Goal: Information Seeking & Learning: Learn about a topic

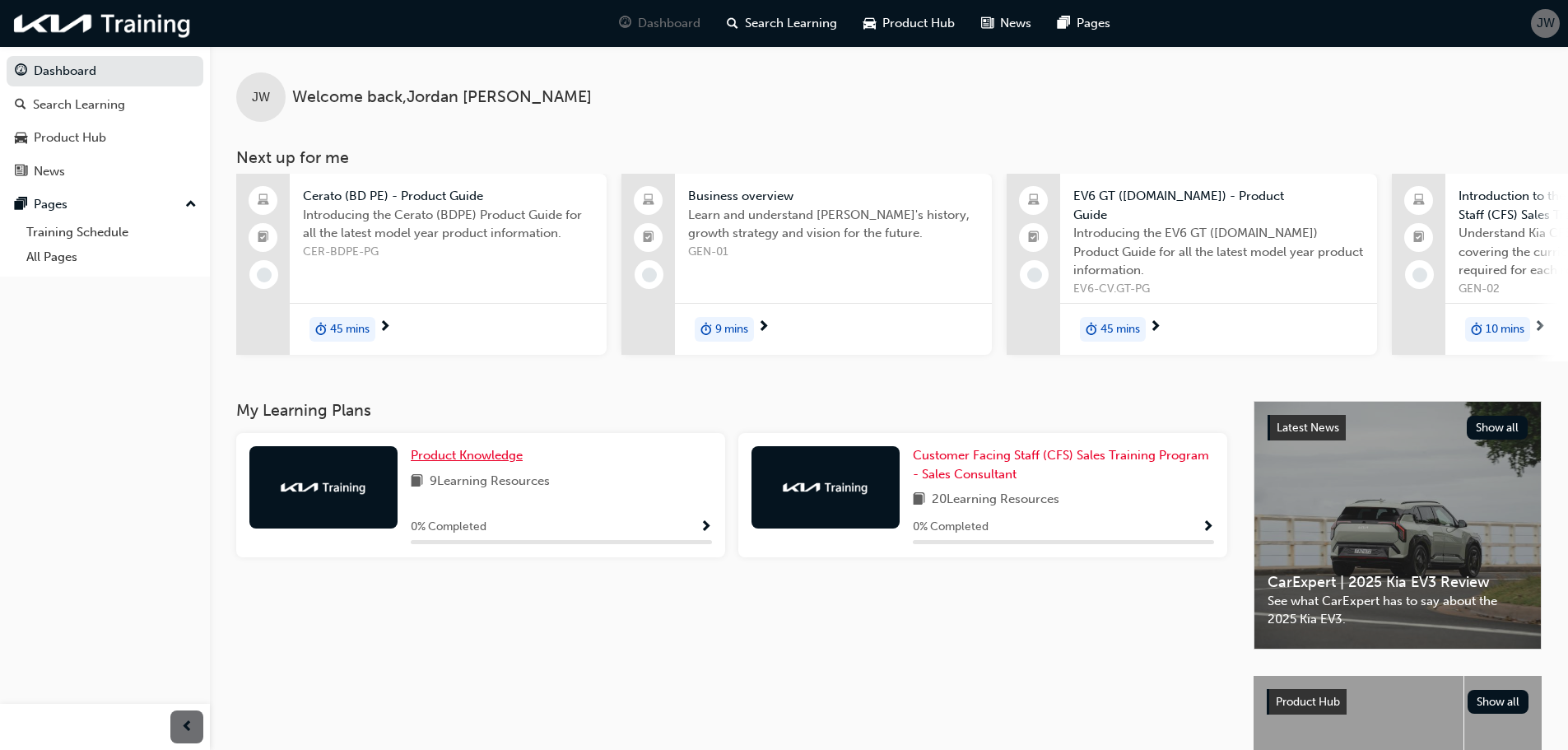
click at [432, 458] on span "Product Knowledge" at bounding box center [466, 455] width 112 height 15
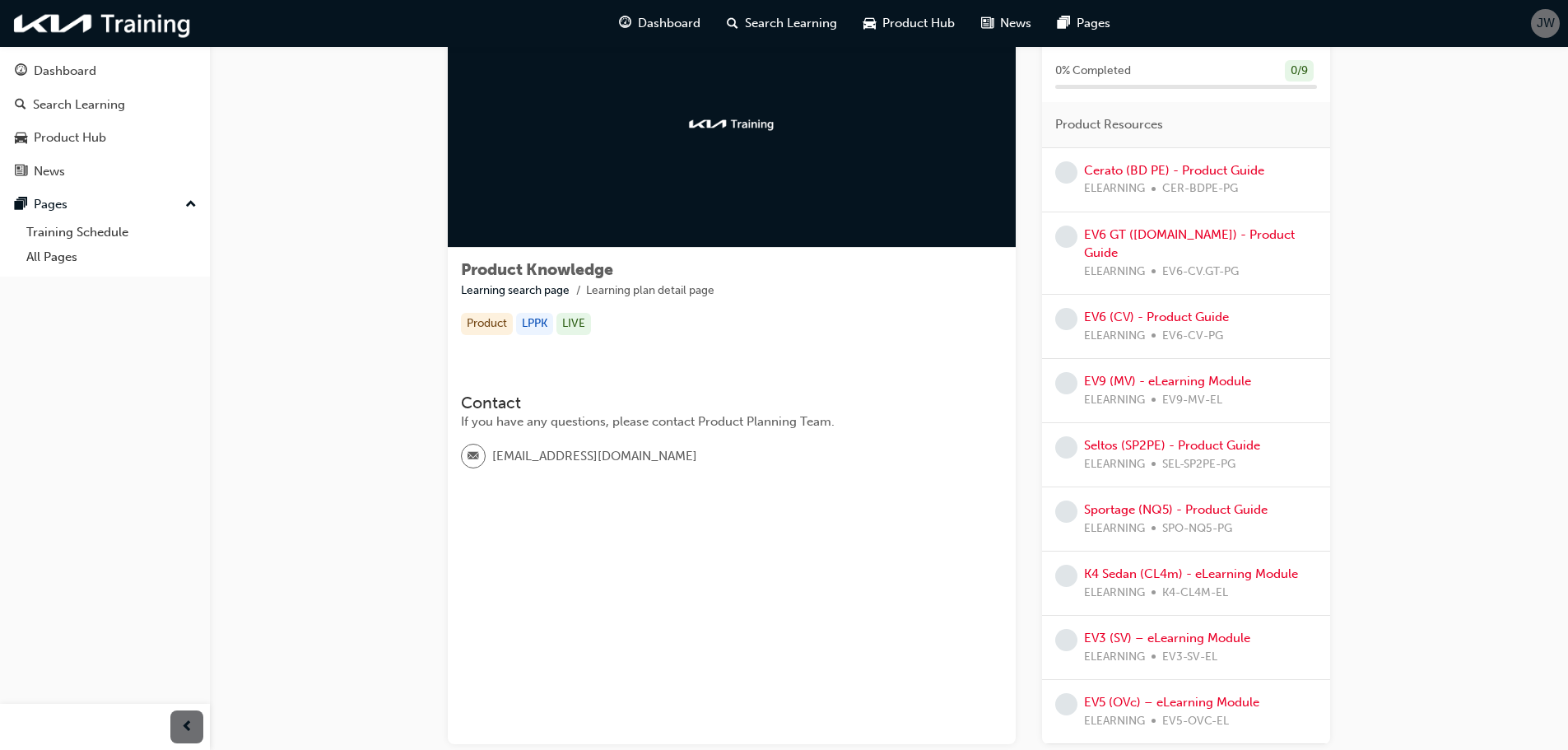
scroll to position [181, 0]
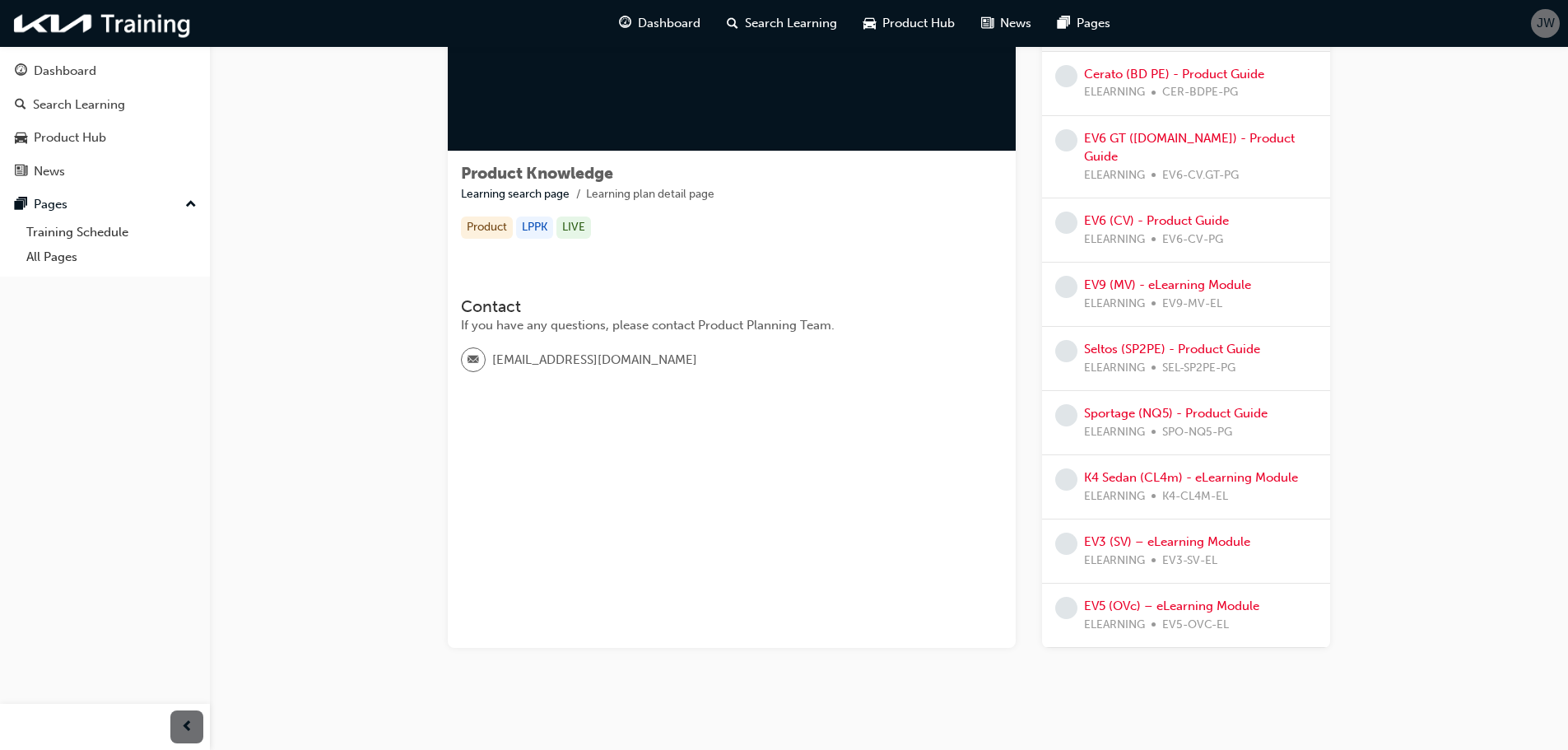
click at [1176, 404] on div "Sportage (NQ5) - Product Guide ELEARNING SPO-NQ5-PG" at bounding box center [1176, 423] width 184 height 37
click at [1181, 406] on link "Sportage (NQ5) - Product Guide" at bounding box center [1176, 413] width 184 height 15
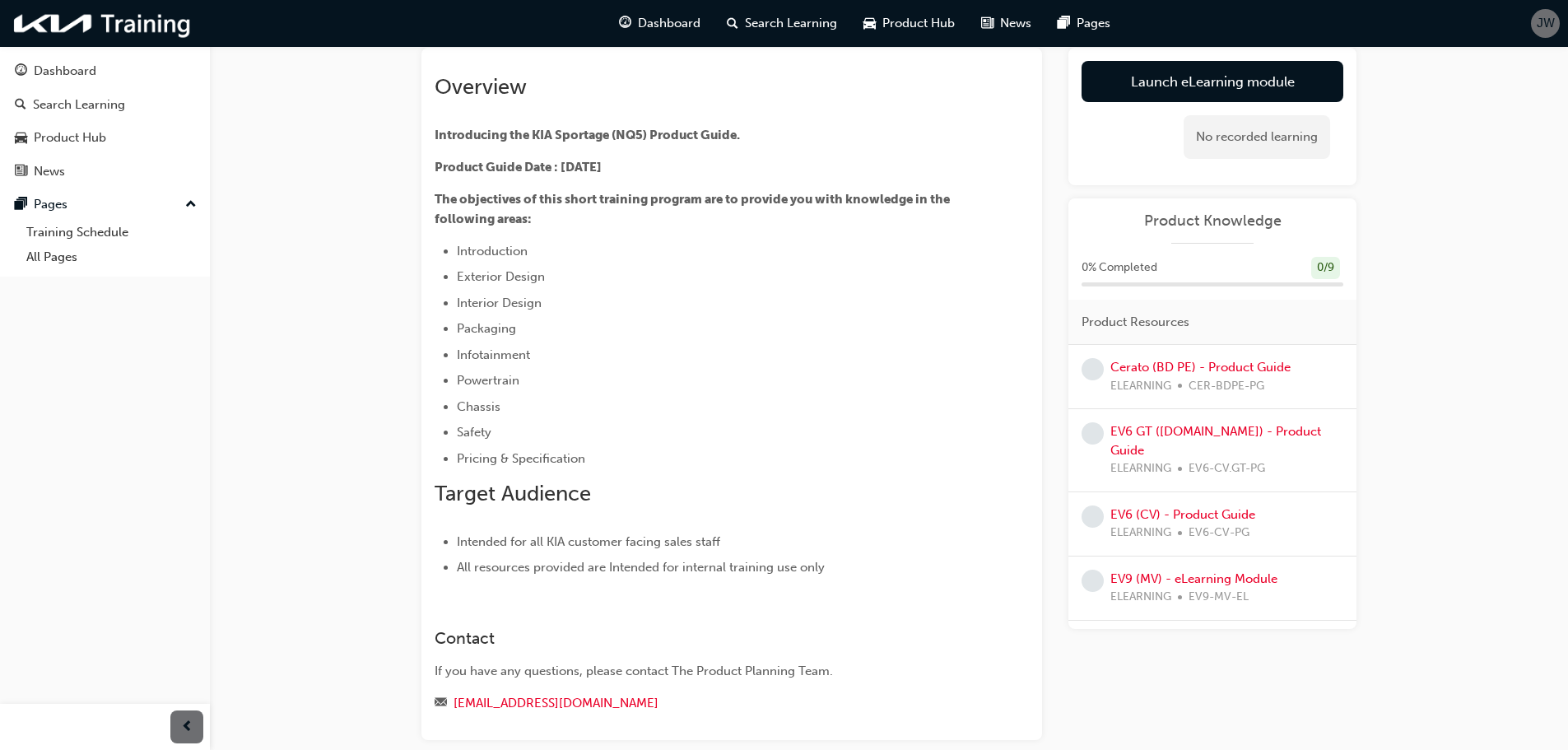
scroll to position [19, 0]
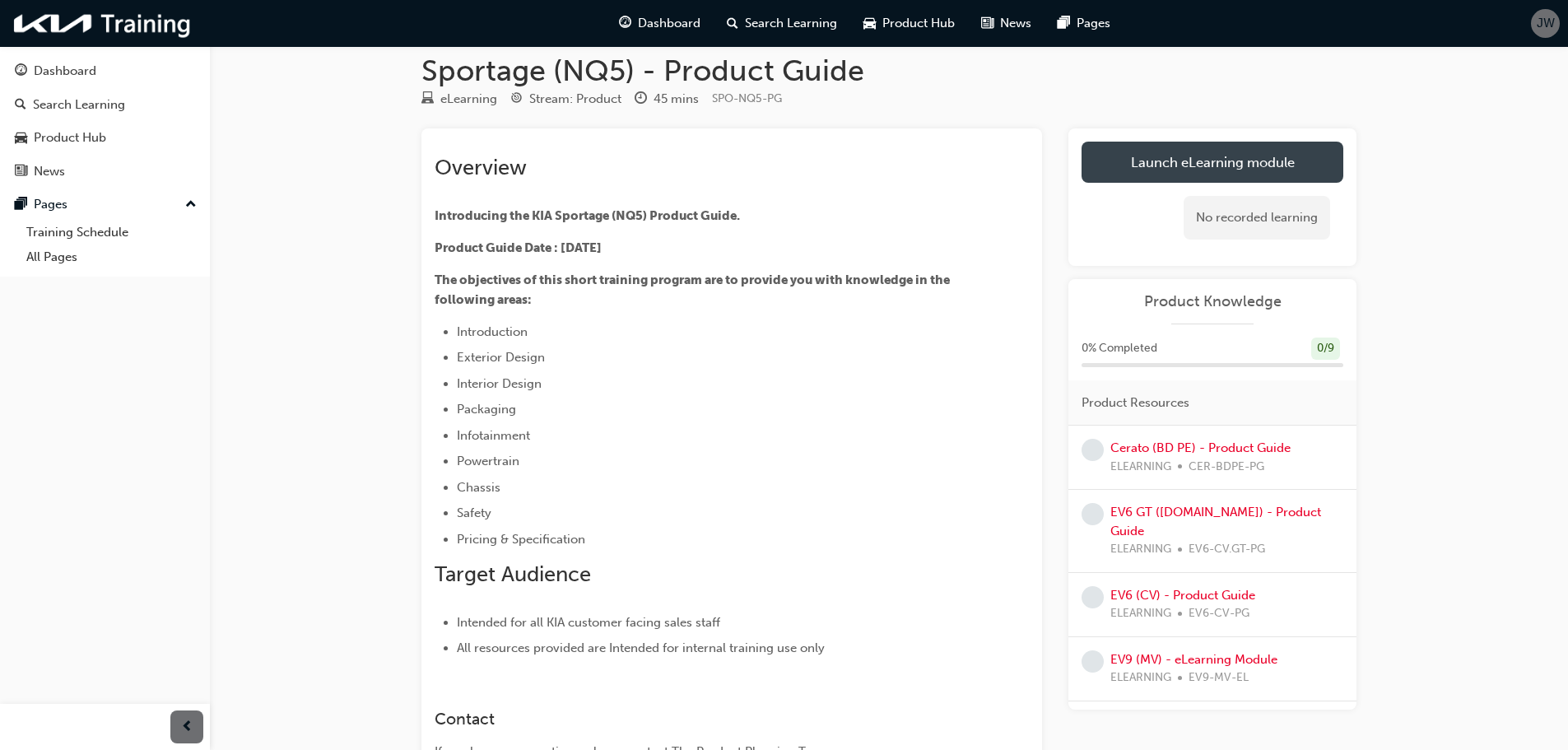
click at [1243, 171] on link "Launch eLearning module" at bounding box center [1213, 162] width 261 height 41
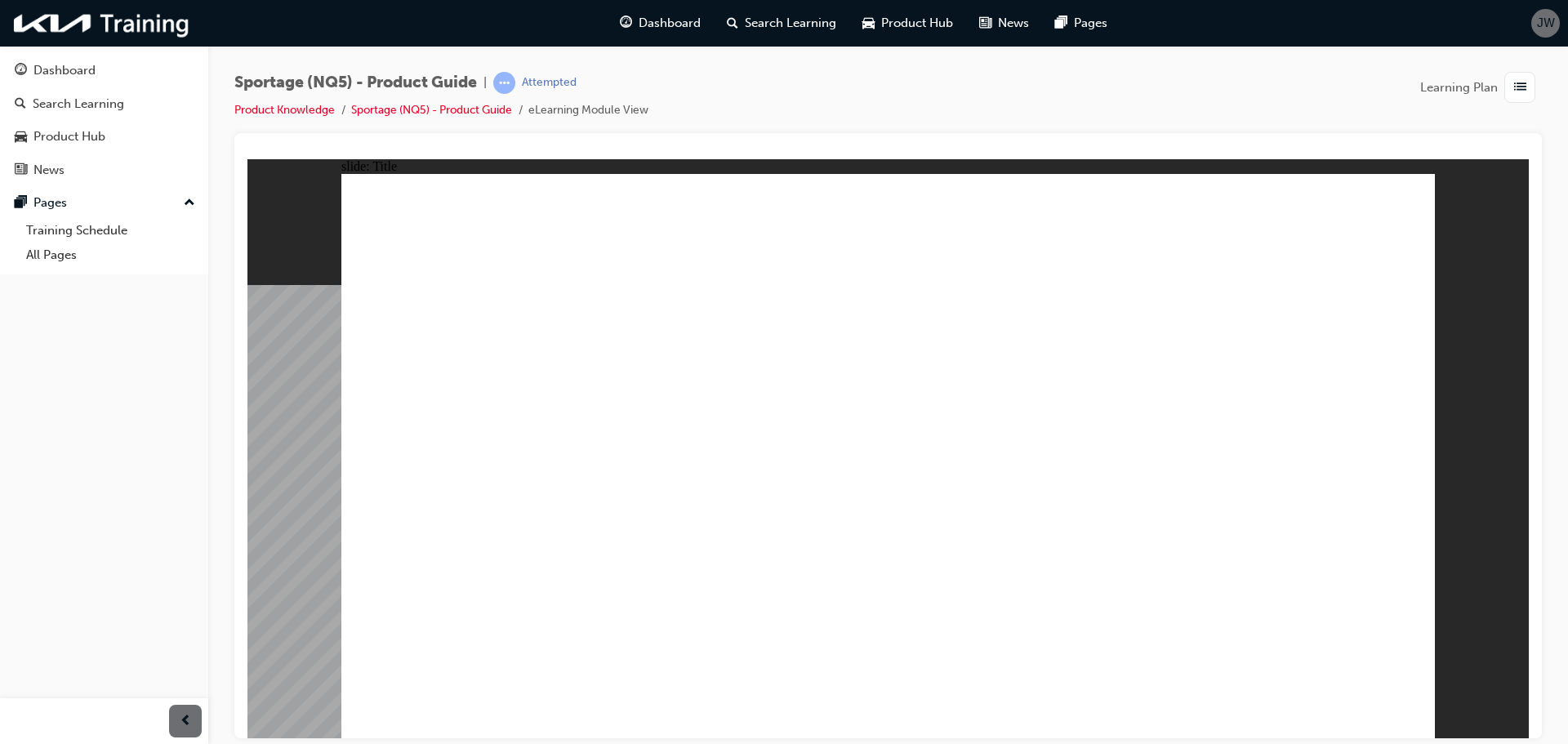
click at [752, 88] on div "Sportage (NQ5) - Product Guide | Attempted Product Knowledge Sportage (NQ5) - P…" at bounding box center [887, 102] width 1307 height 62
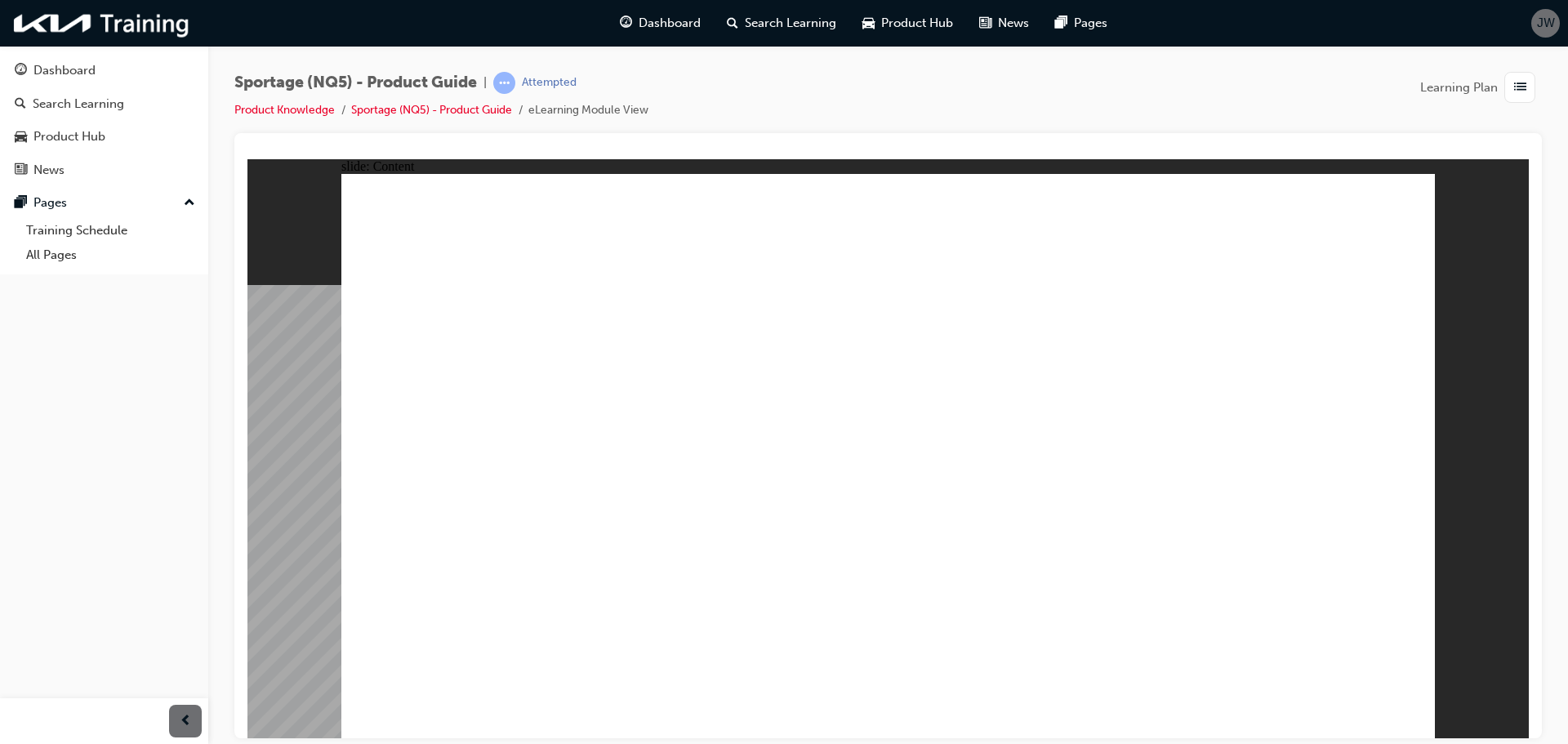
radio input "true"
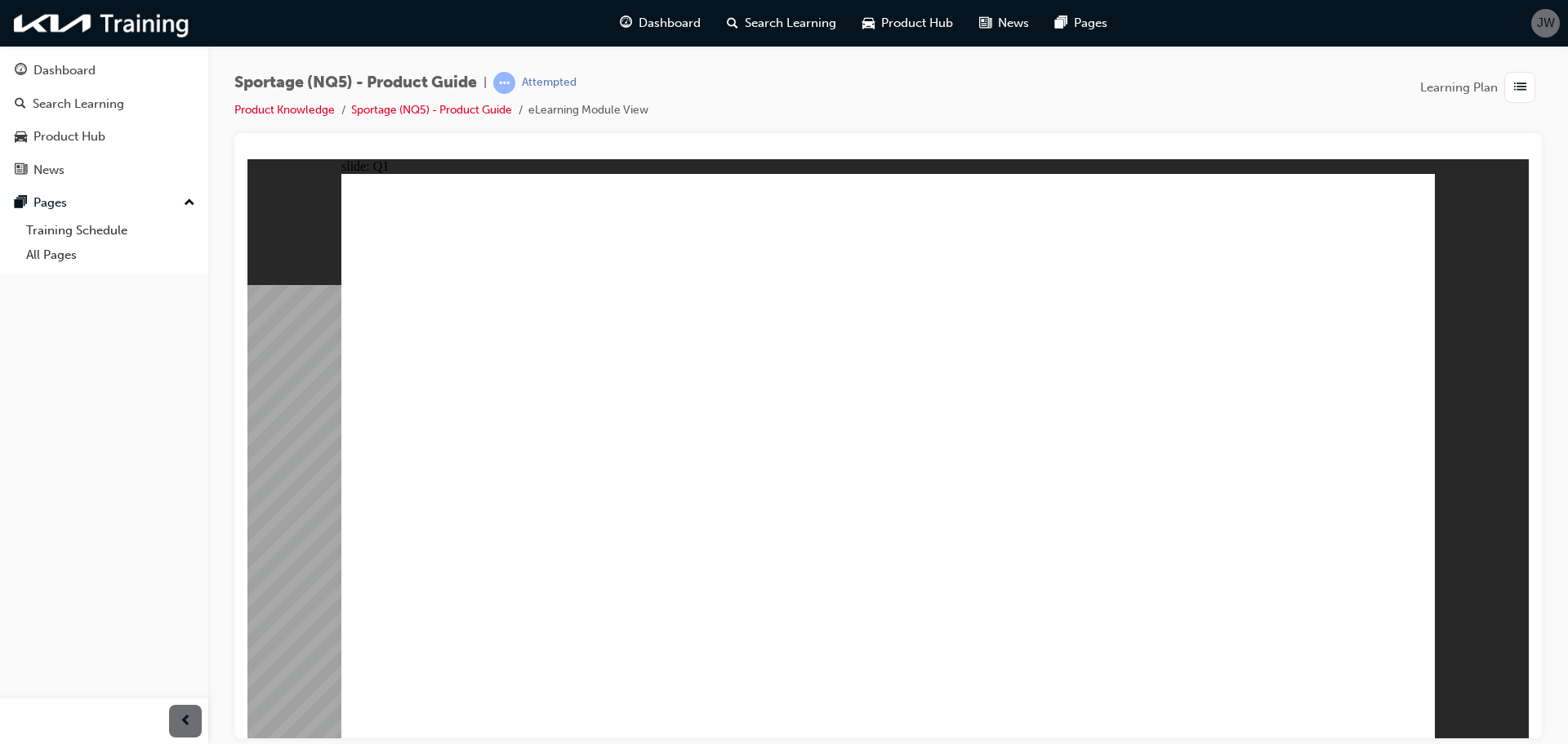
radio input "true"
drag, startPoint x: 1307, startPoint y: 676, endPoint x: 1322, endPoint y: 692, distance: 21.9
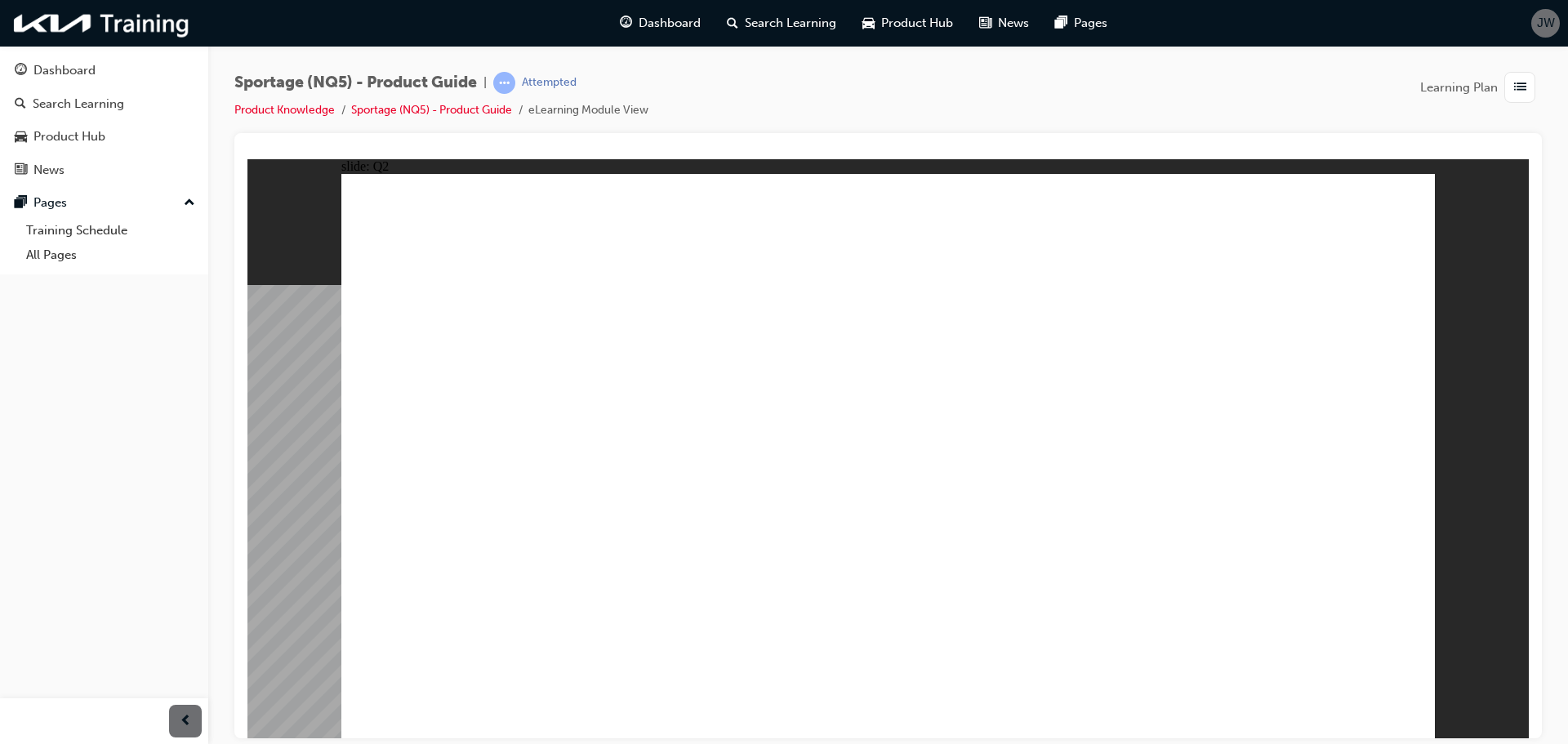
radio input "true"
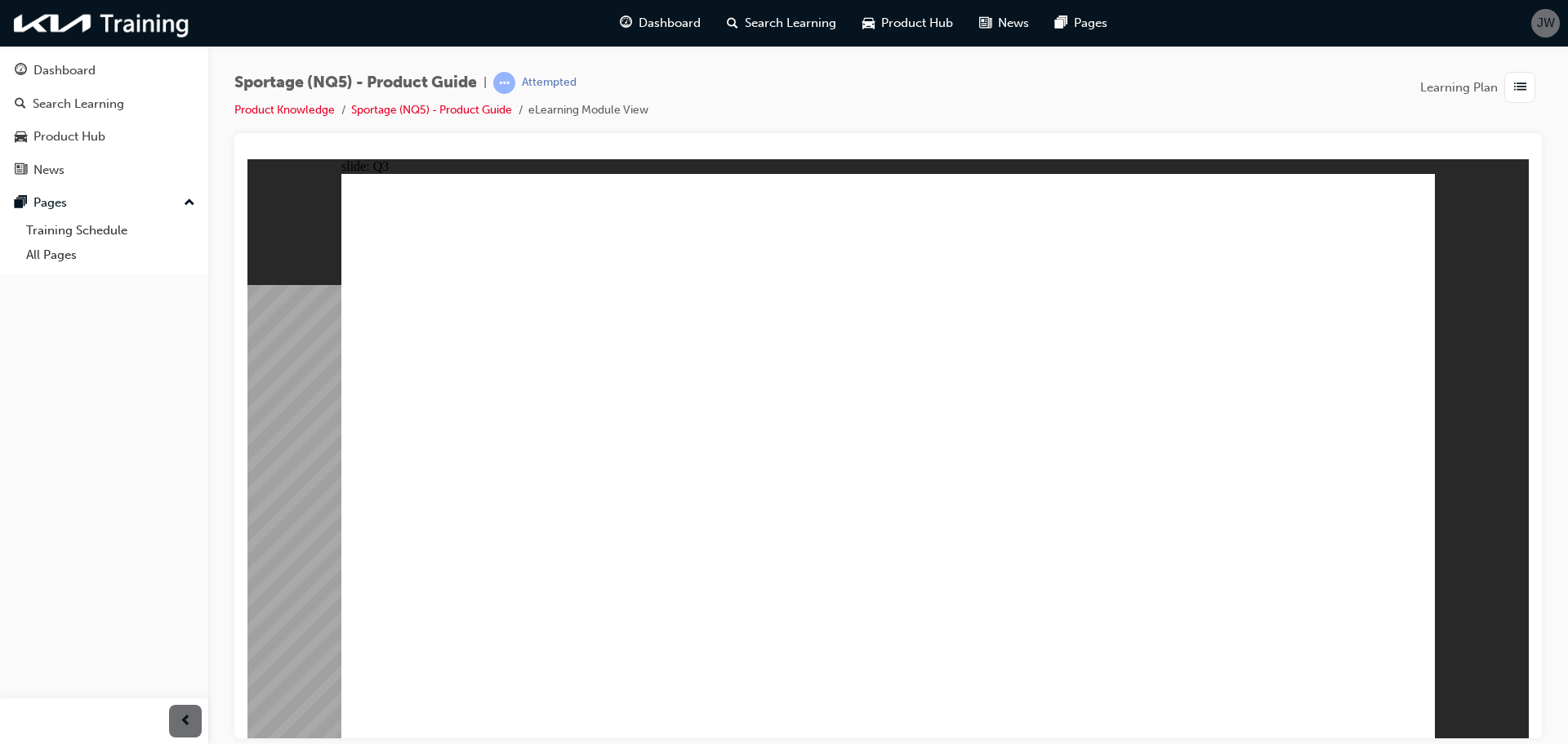
radio input "true"
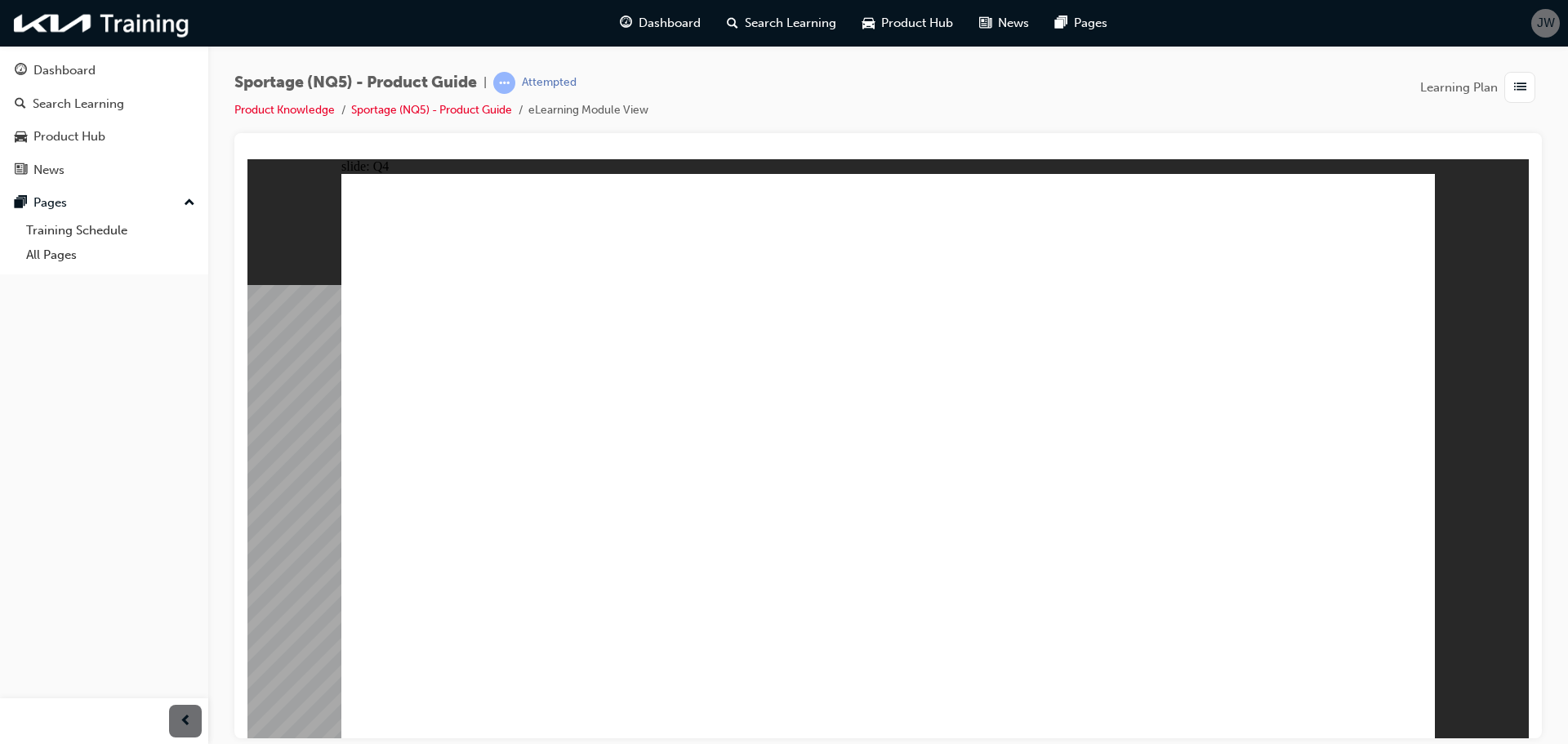
drag, startPoint x: 796, startPoint y: 401, endPoint x: 663, endPoint y: 401, distance: 133.0
radio input "true"
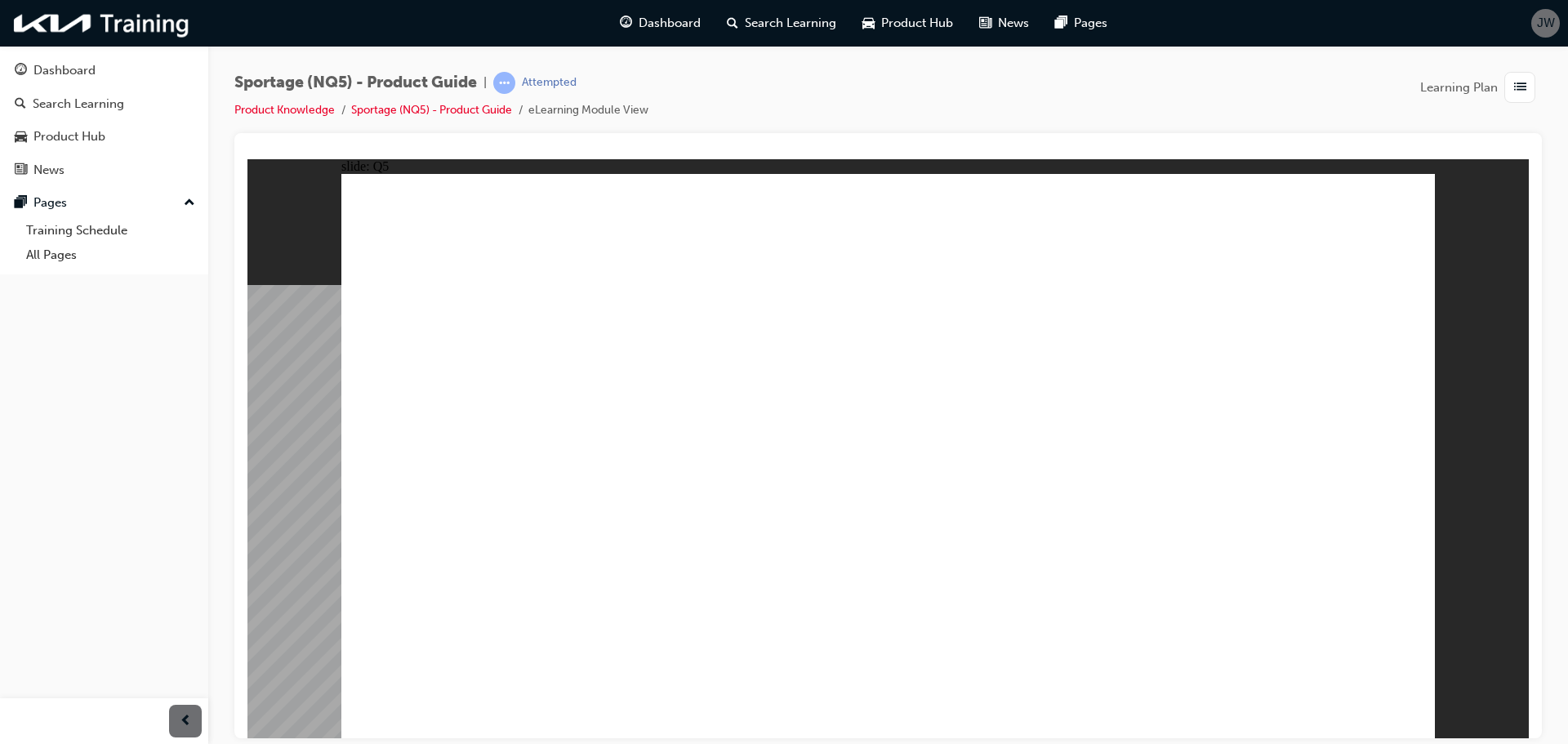
radio input "true"
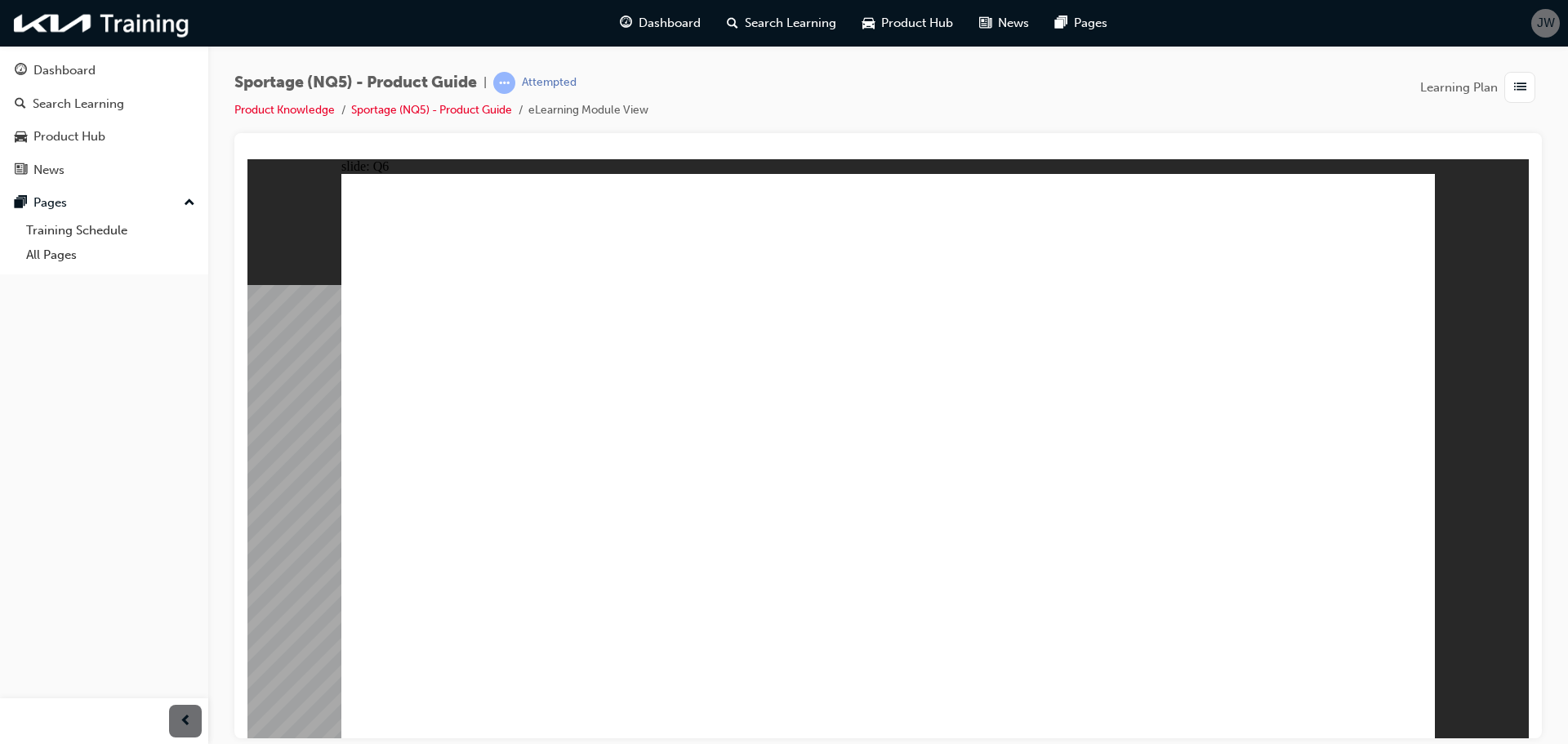
radio input "true"
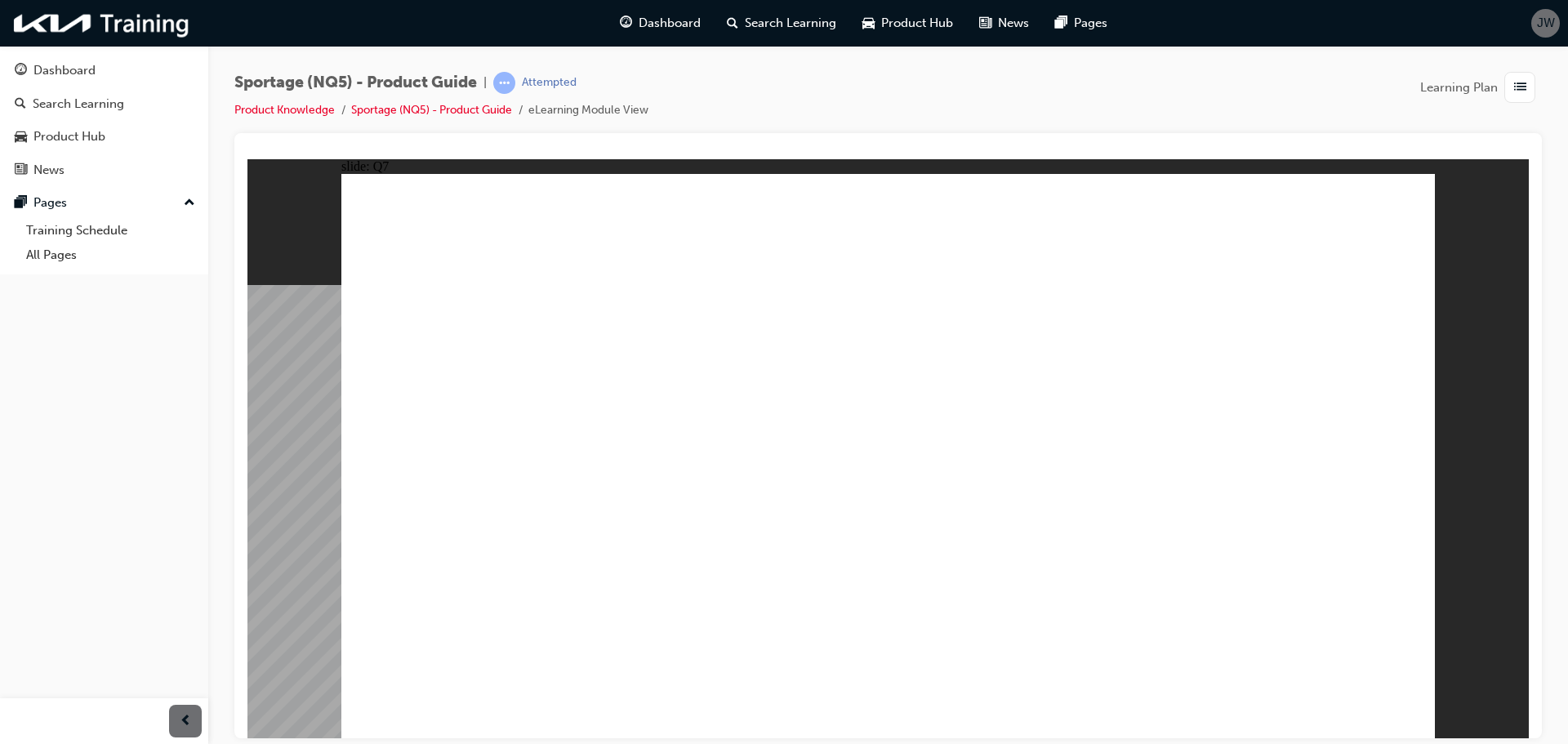
radio input "true"
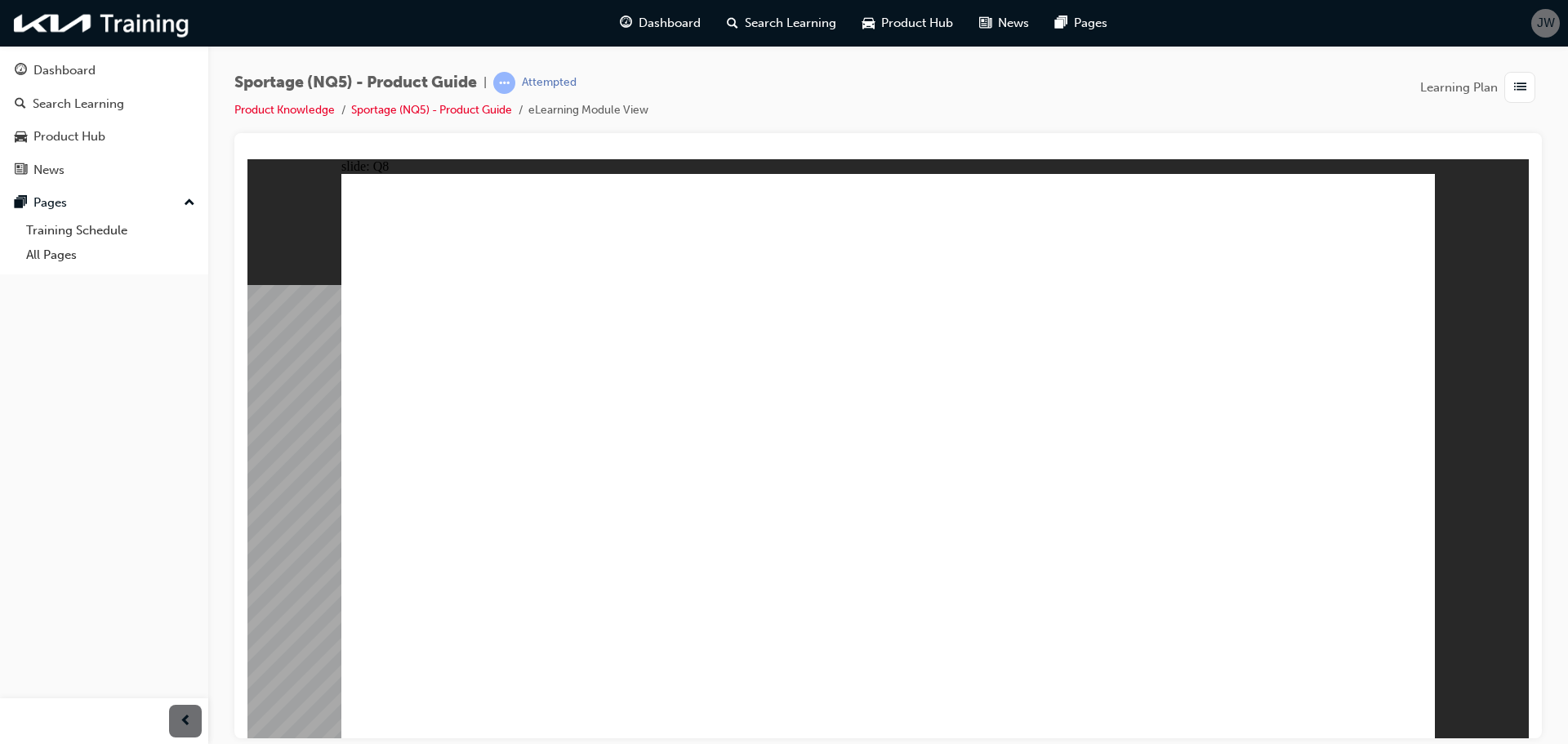
drag, startPoint x: 979, startPoint y: 509, endPoint x: 1194, endPoint y: 610, distance: 237.5
radio input "true"
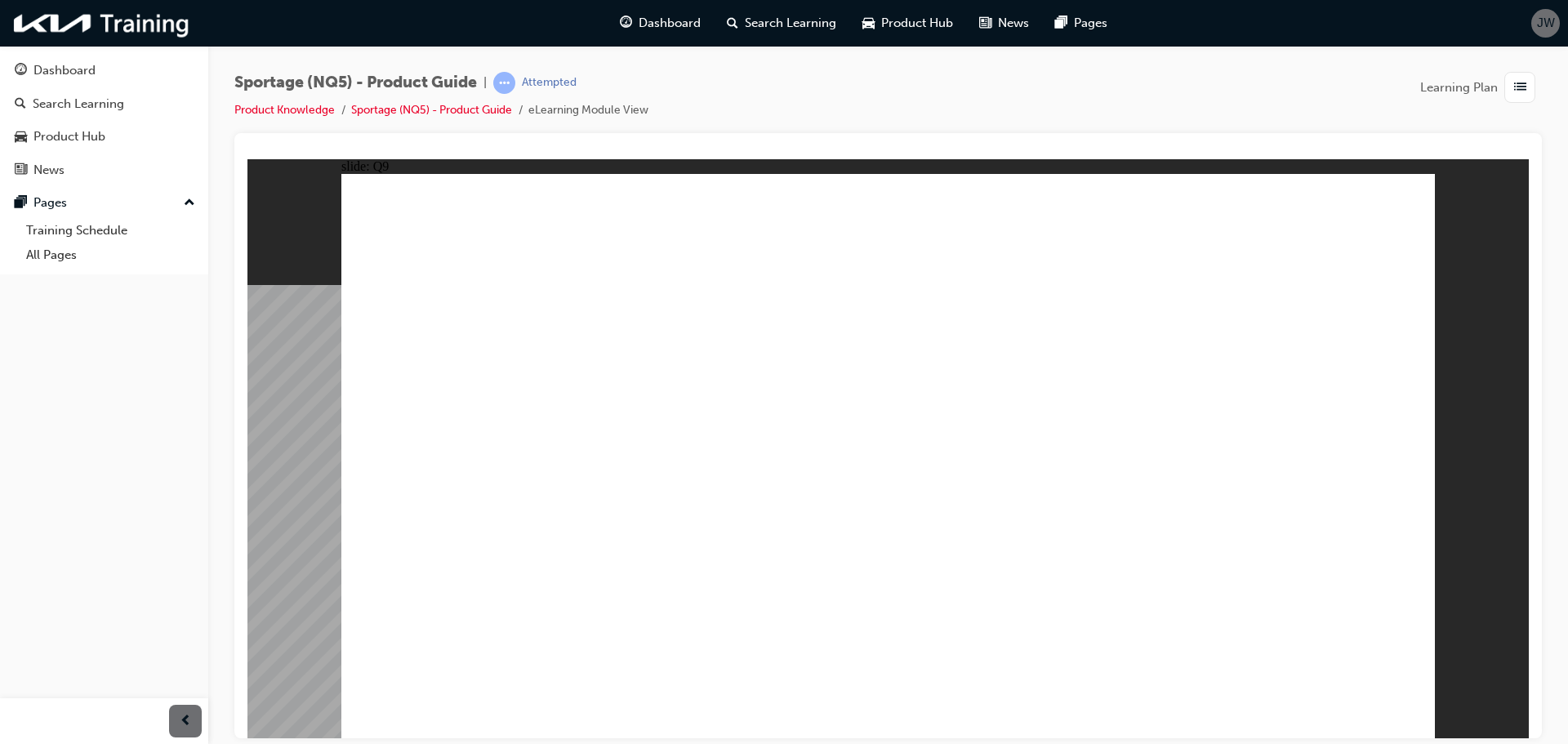
radio input "true"
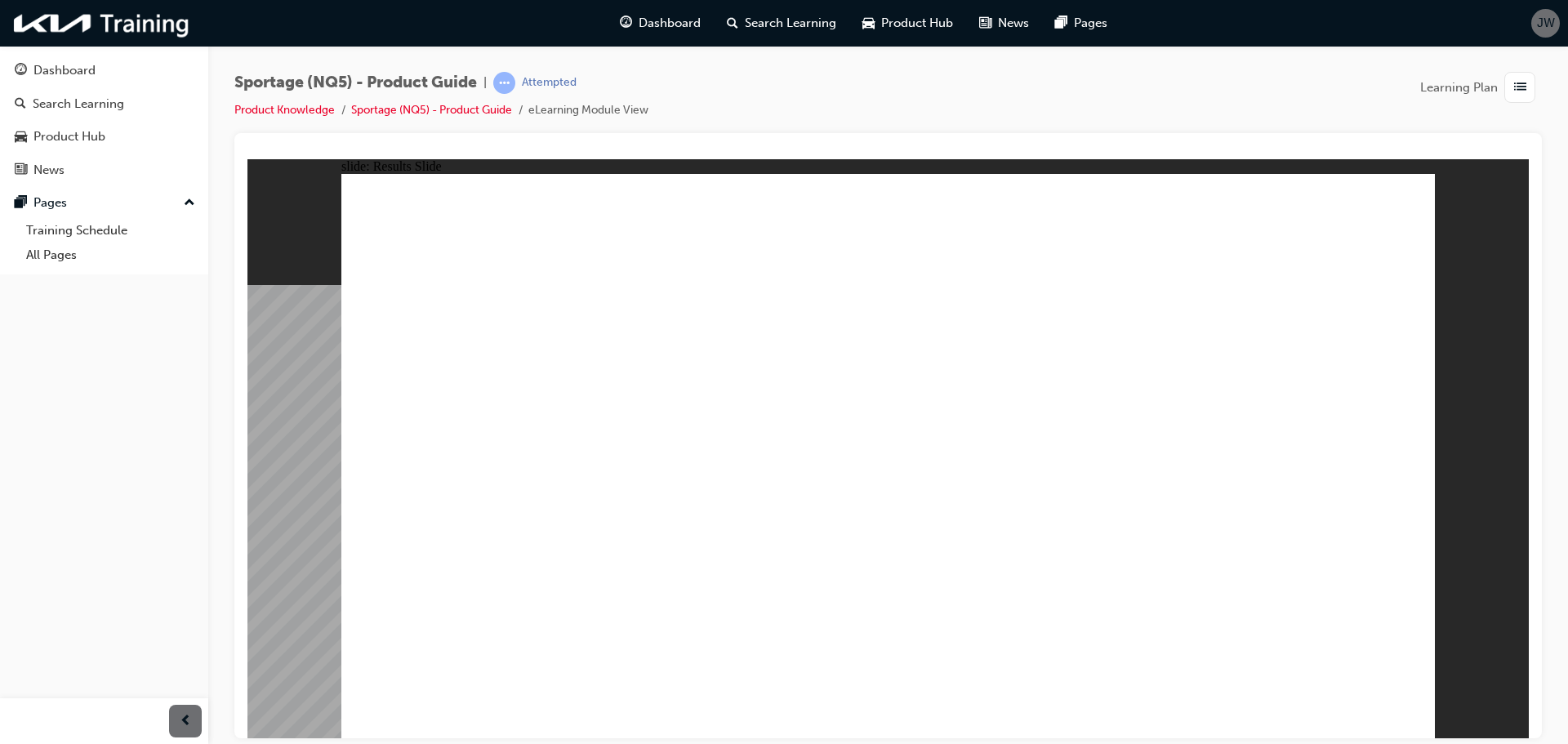
radio input "false"
radio input "true"
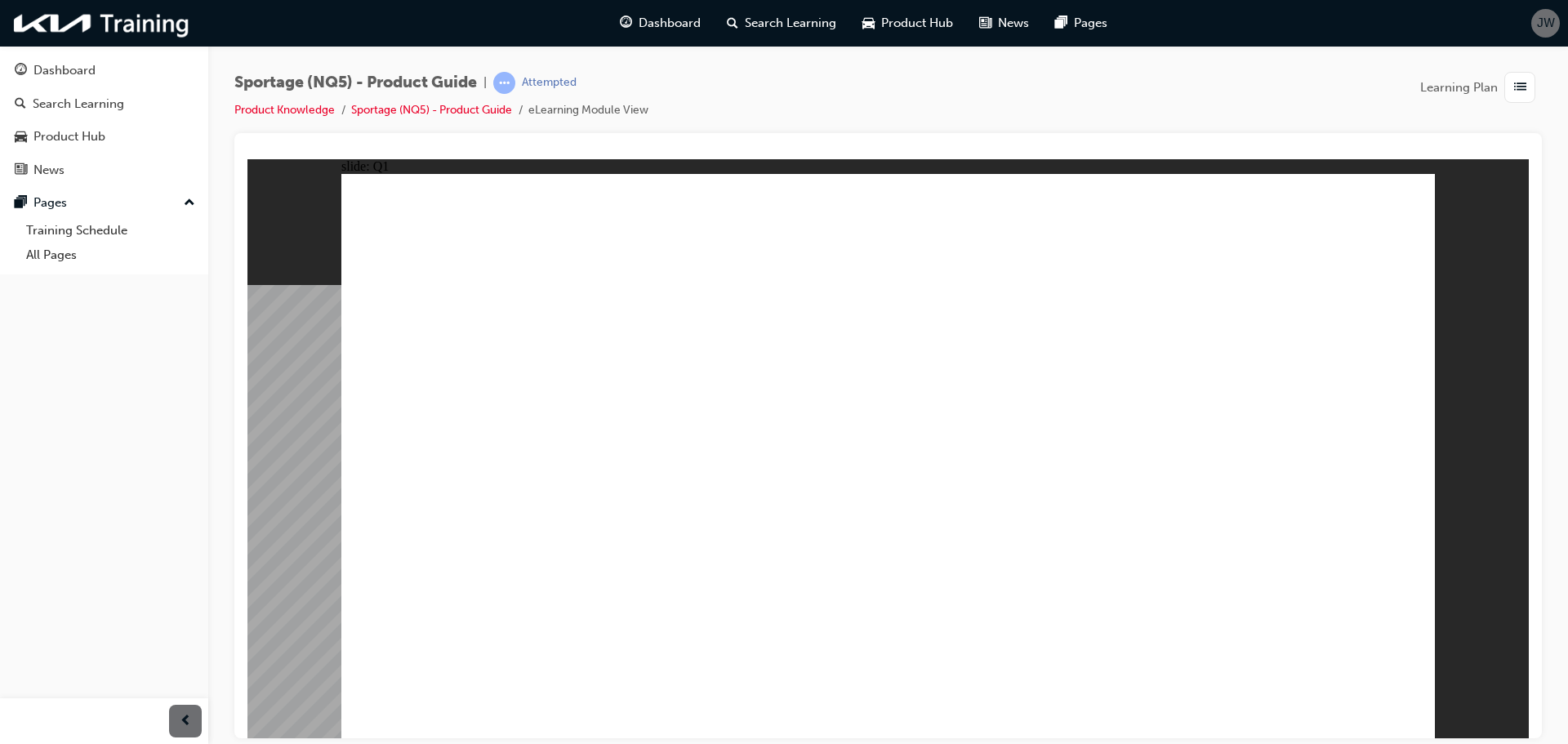
radio input "false"
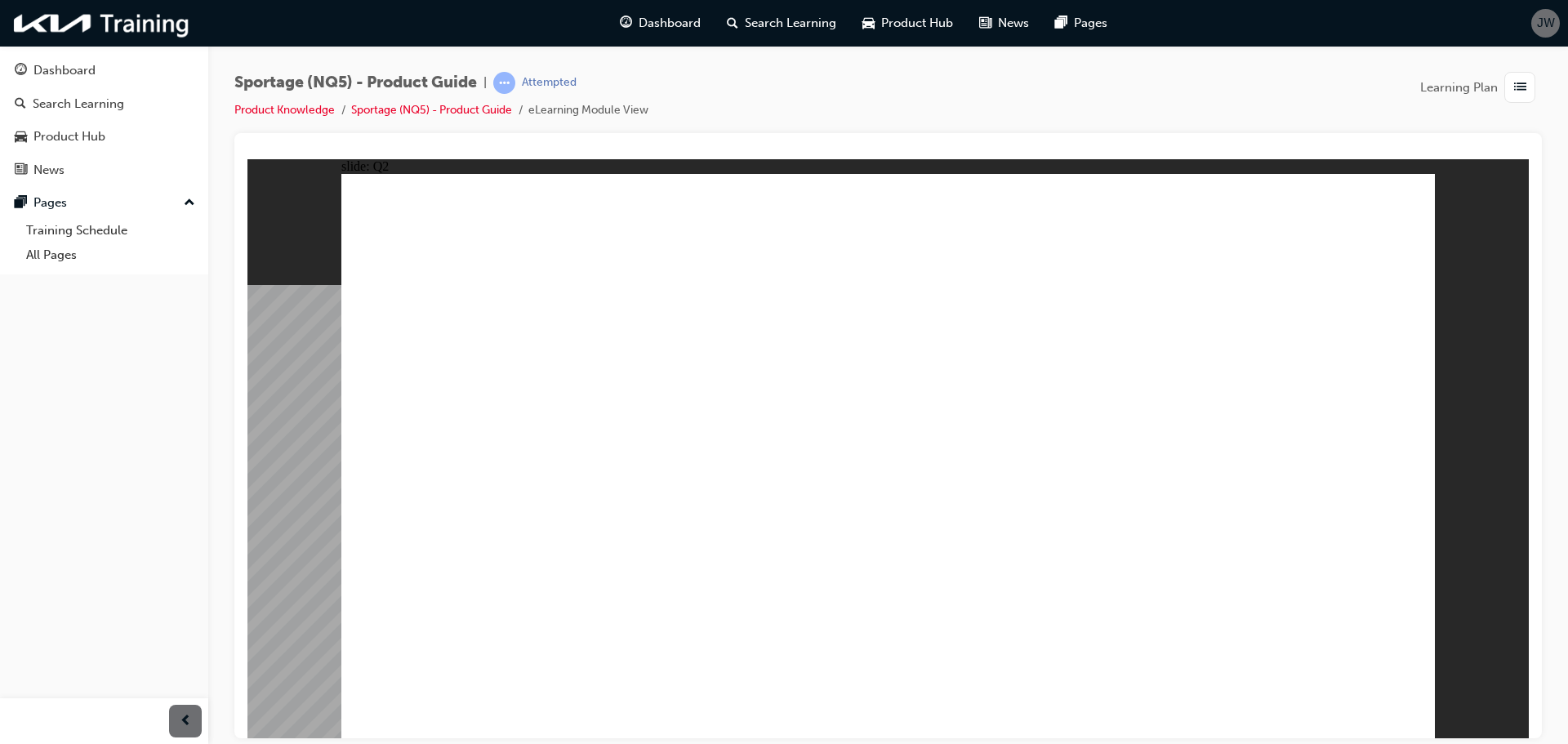
radio input "true"
